Goal: Transaction & Acquisition: Purchase product/service

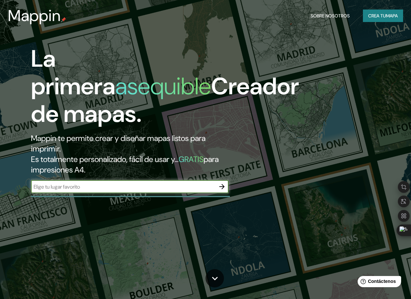
click at [170, 185] on input "text" at bounding box center [123, 187] width 184 height 8
type input "puente piedra, [GEOGRAPHIC_DATA], [GEOGRAPHIC_DATA]"
click at [221, 187] on icon "button" at bounding box center [222, 187] width 8 height 8
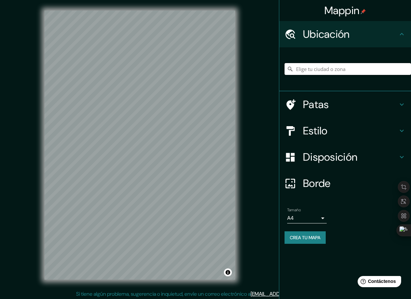
click at [316, 69] on input "Elige tu ciudad o zona" at bounding box center [347, 69] width 126 height 12
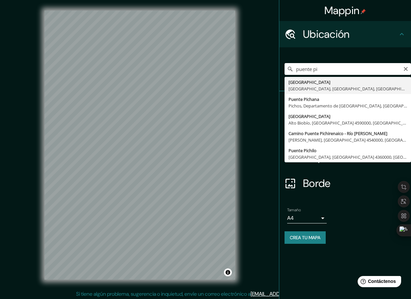
type input "[GEOGRAPHIC_DATA], [GEOGRAPHIC_DATA], [GEOGRAPHIC_DATA], [GEOGRAPHIC_DATA]"
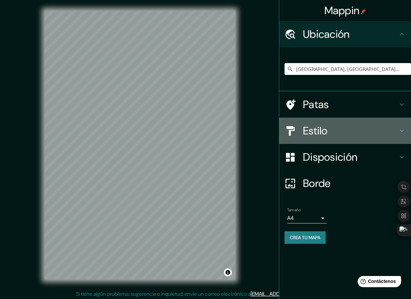
click at [395, 135] on h4 "Estilo" at bounding box center [350, 130] width 95 height 13
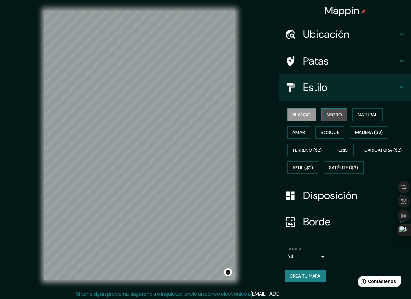
click at [330, 115] on font "Negro" at bounding box center [333, 115] width 15 height 6
click at [295, 115] on font "Blanco" at bounding box center [301, 115] width 18 height 6
click at [292, 133] on font "Amar" at bounding box center [298, 133] width 13 height 6
click at [302, 114] on font "Blanco" at bounding box center [301, 115] width 18 height 6
click at [333, 134] on font "Bosque" at bounding box center [329, 133] width 18 height 6
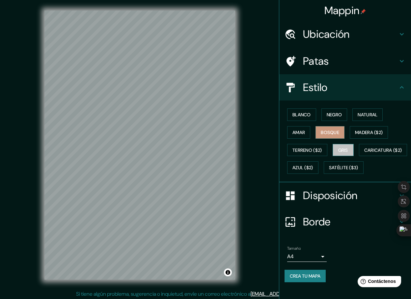
click at [339, 149] on font "Gris" at bounding box center [343, 150] width 10 height 6
click at [293, 113] on font "Blanco" at bounding box center [301, 115] width 18 height 6
click at [358, 60] on h4 "Patas" at bounding box center [350, 61] width 95 height 13
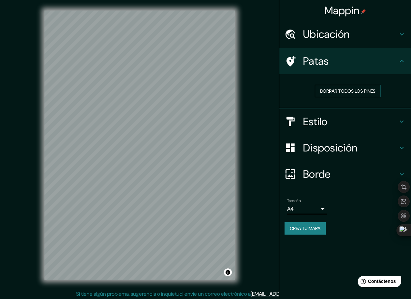
click at [356, 56] on h4 "Patas" at bounding box center [350, 61] width 95 height 13
click at [357, 149] on font "Disposición" at bounding box center [330, 148] width 54 height 14
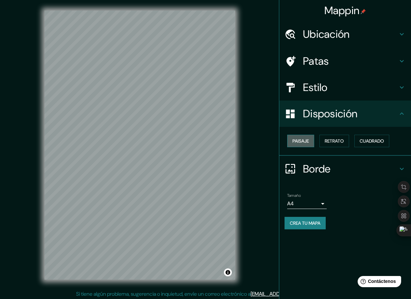
click at [295, 141] on font "Paisaje" at bounding box center [300, 141] width 16 height 6
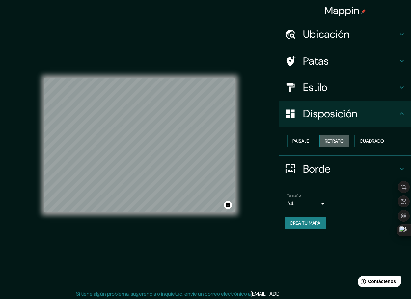
click at [339, 140] on font "Retrato" at bounding box center [333, 141] width 19 height 6
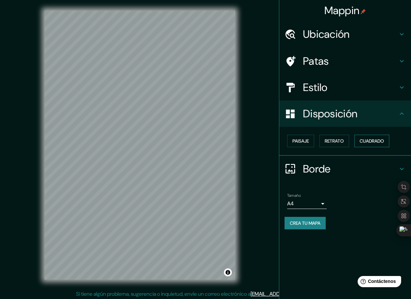
click at [375, 140] on font "Cuadrado" at bounding box center [371, 141] width 24 height 6
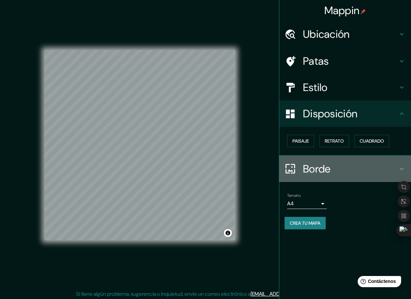
click at [318, 168] on font "Borde" at bounding box center [317, 169] width 28 height 14
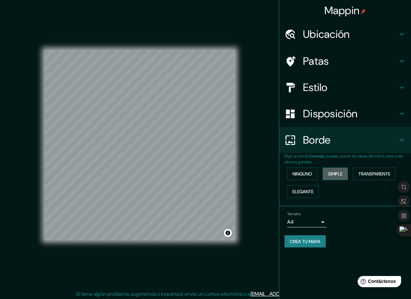
click at [342, 173] on font "Simple" at bounding box center [335, 174] width 14 height 6
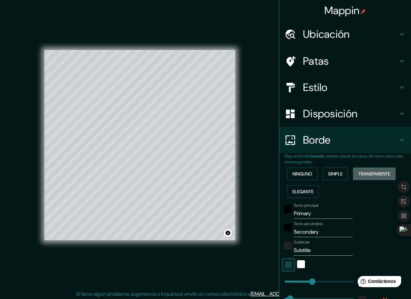
click at [365, 172] on font "Transparente" at bounding box center [374, 174] width 32 height 6
click at [301, 191] on font "Elegante" at bounding box center [302, 192] width 21 height 6
click at [296, 175] on font "Ninguno" at bounding box center [302, 174] width 20 height 6
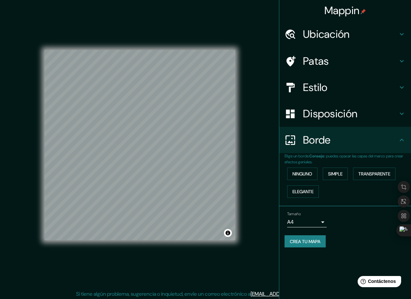
click at [305, 240] on font "Crea tu mapa" at bounding box center [305, 242] width 31 height 6
